Goal: Transaction & Acquisition: Purchase product/service

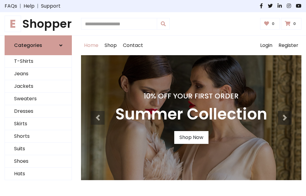
click at [153, 98] on h4 "10% Off Your First Order" at bounding box center [191, 96] width 152 height 9
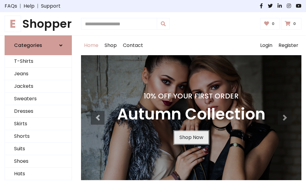
click at [191, 138] on link "Shop Now" at bounding box center [191, 137] width 34 height 13
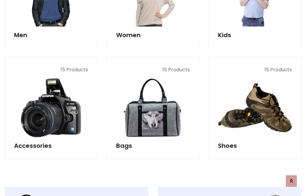
scroll to position [609, 0]
